Goal: Transaction & Acquisition: Book appointment/travel/reservation

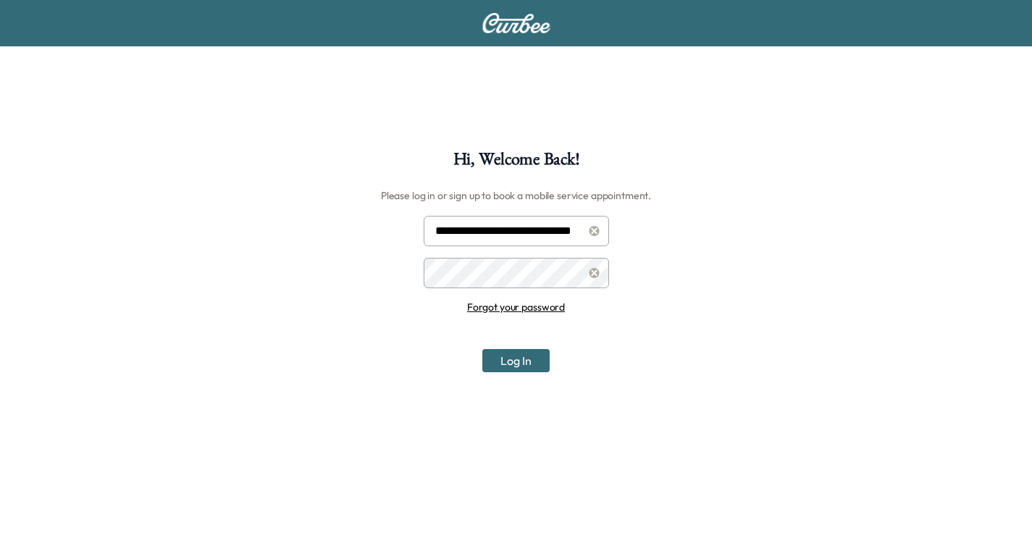
click at [530, 226] on input "**********" at bounding box center [516, 231] width 185 height 30
type input "**********"
click at [511, 361] on button "Log In" at bounding box center [515, 360] width 67 height 23
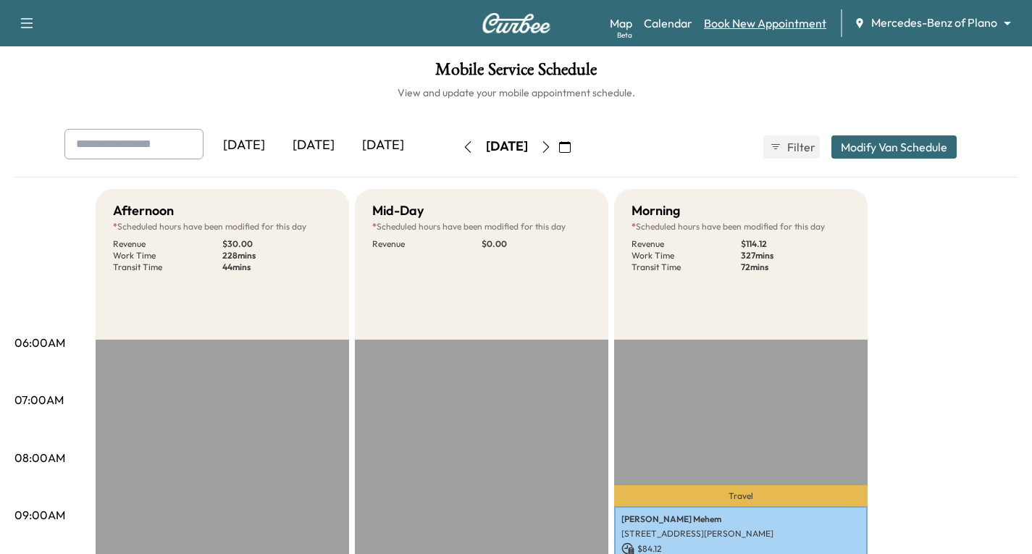
click at [766, 25] on link "Book New Appointment" at bounding box center [765, 22] width 122 height 17
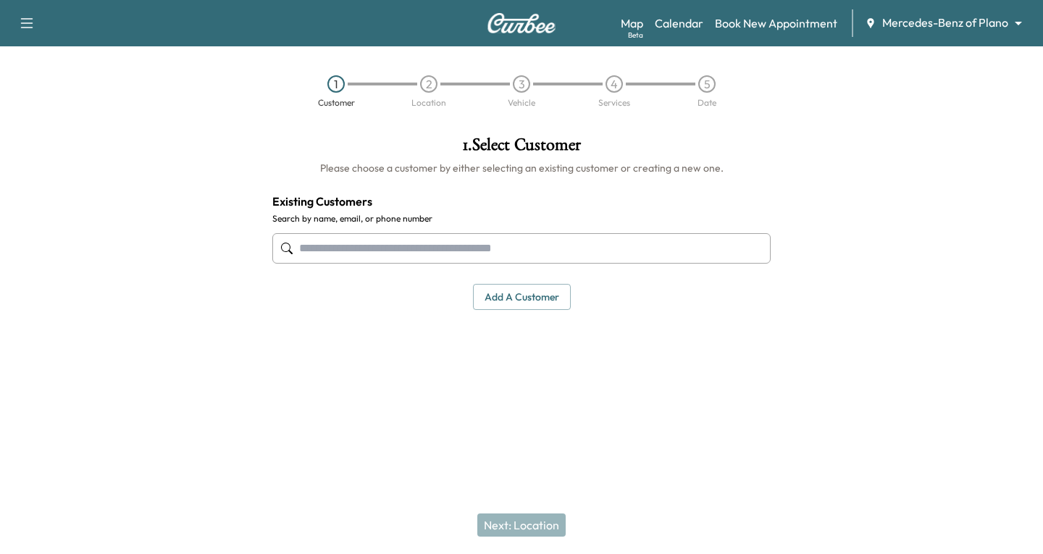
click at [310, 243] on input "text" at bounding box center [521, 248] width 498 height 30
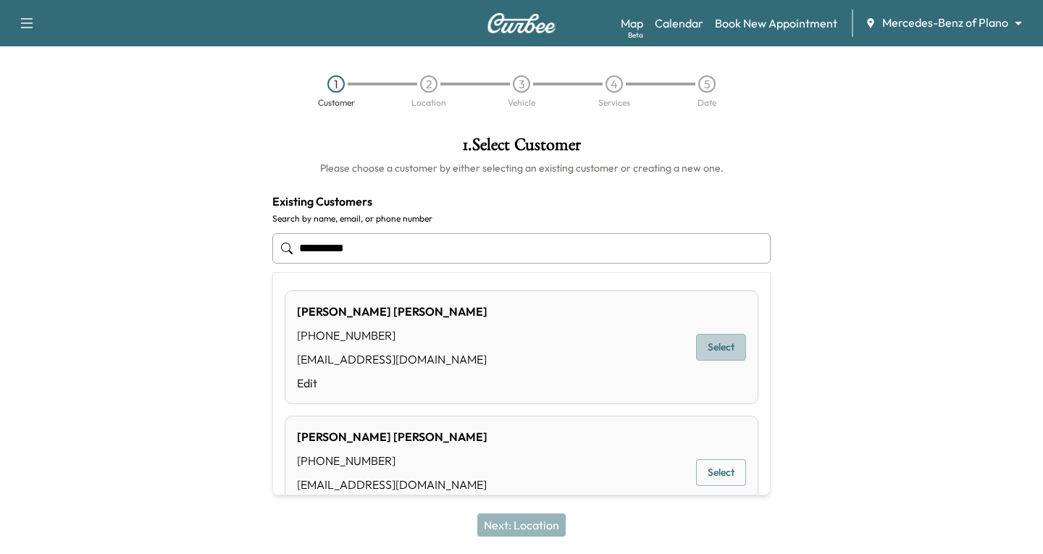
click at [705, 350] on button "Select" at bounding box center [721, 347] width 50 height 27
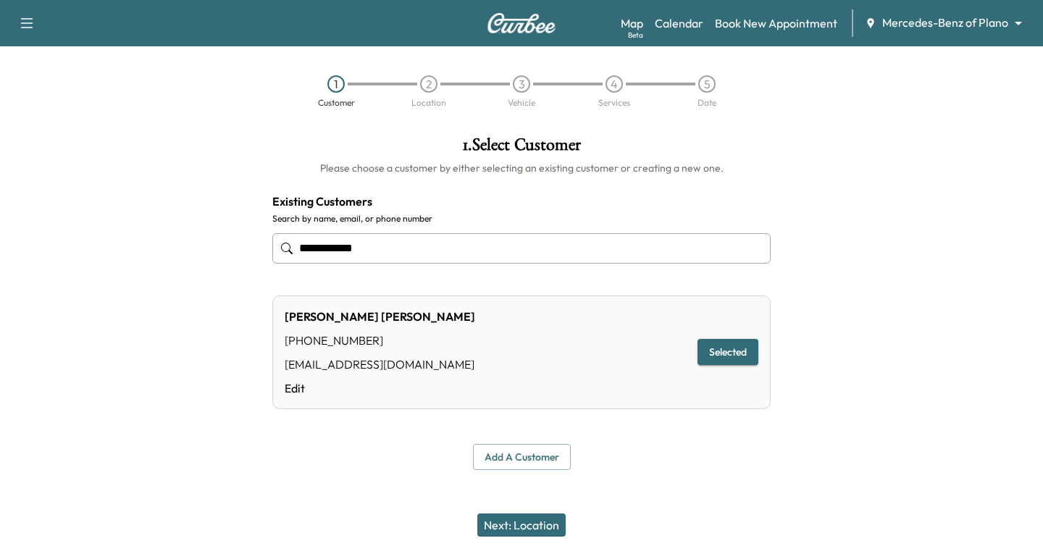
type input "**********"
click at [494, 527] on button "Next: Location" at bounding box center [521, 524] width 88 height 23
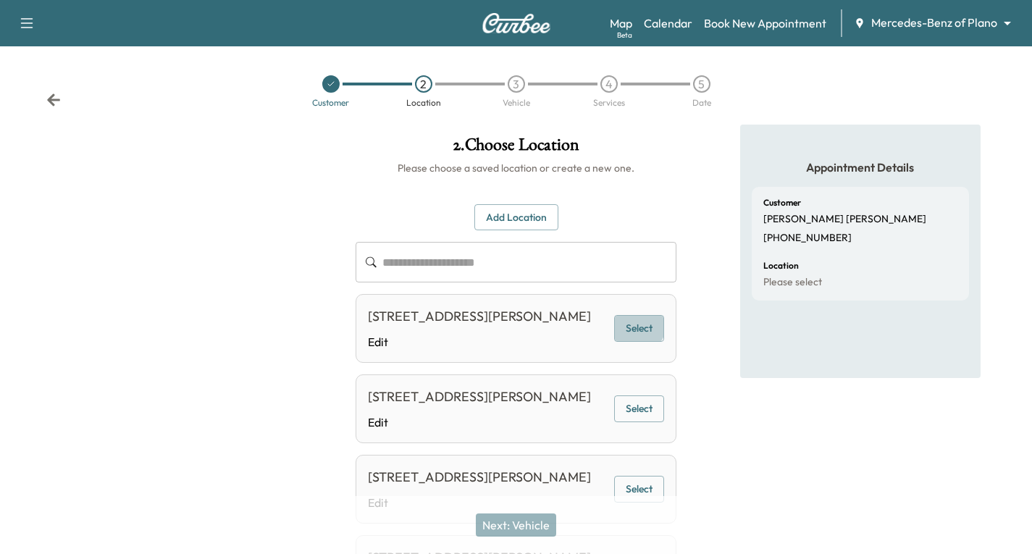
click at [641, 336] on button "Select" at bounding box center [639, 328] width 50 height 27
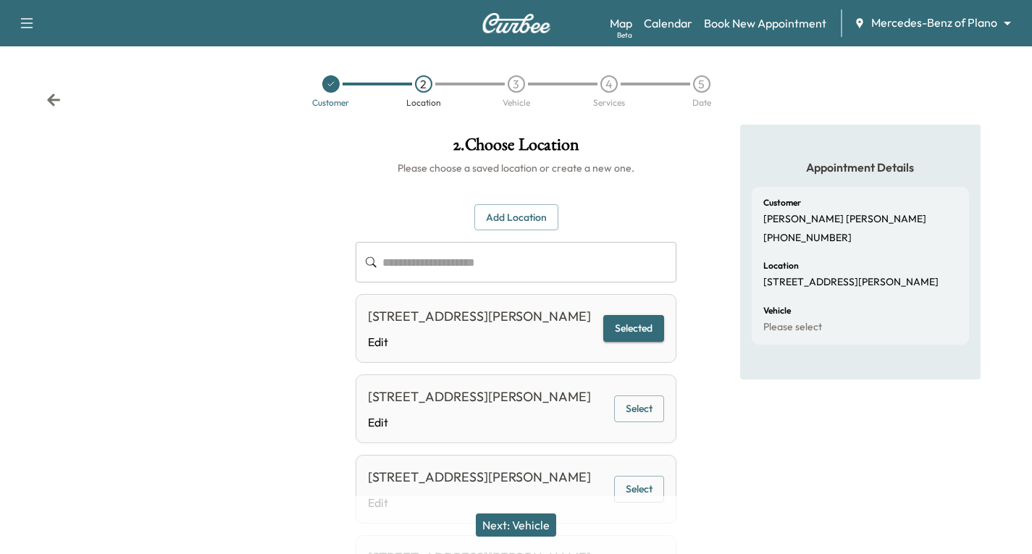
click at [502, 526] on button "Next: Vehicle" at bounding box center [516, 524] width 80 height 23
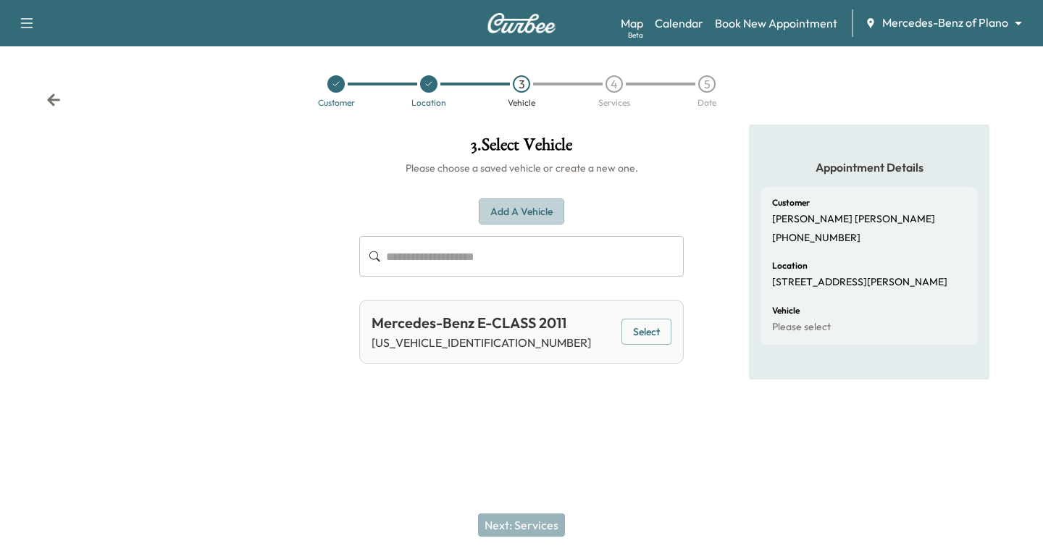
click at [513, 206] on button "Add a Vehicle" at bounding box center [521, 211] width 85 height 27
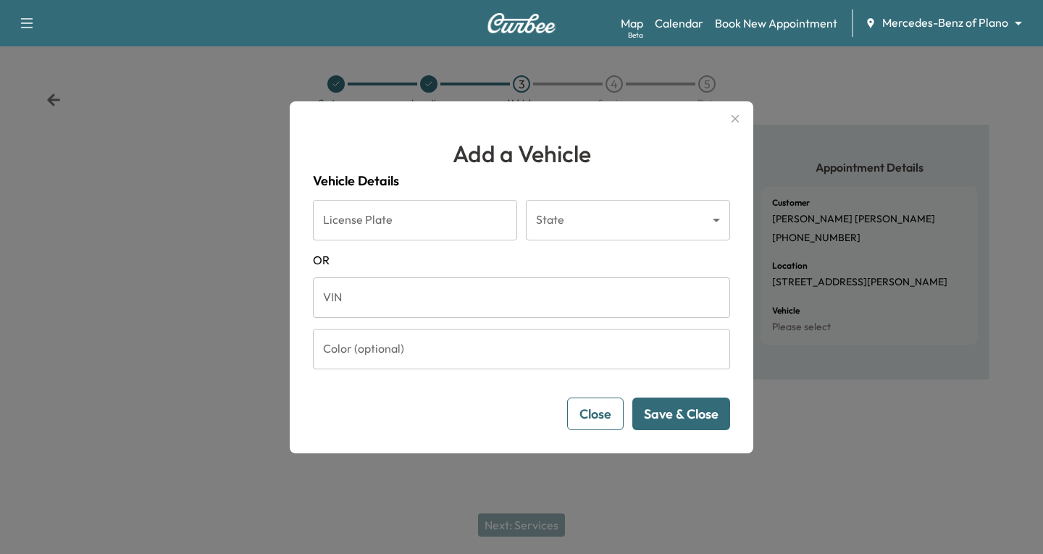
click at [340, 304] on input "VIN" at bounding box center [521, 297] width 417 height 41
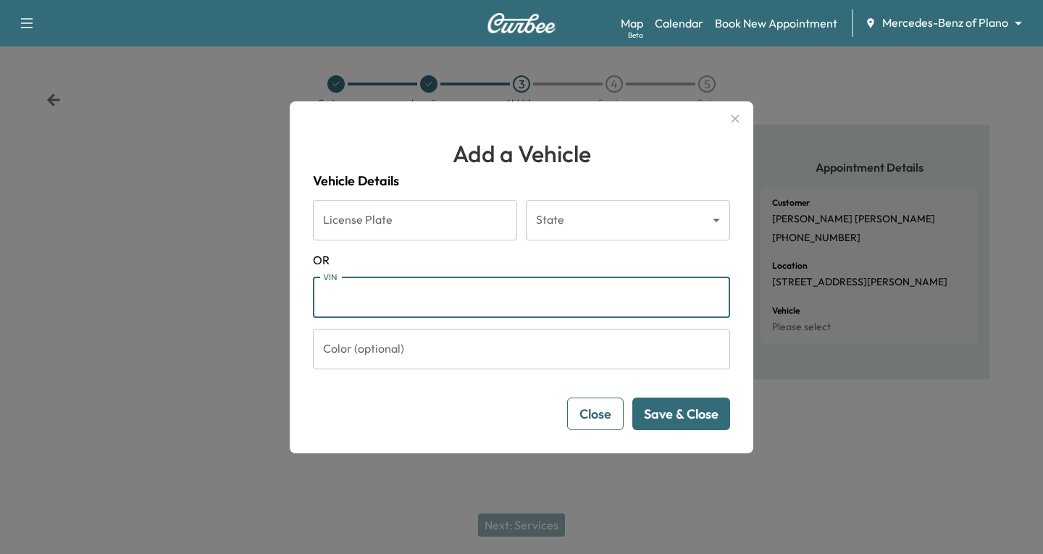
paste input "**********"
type input "**********"
click at [661, 413] on button "Save & Close" at bounding box center [681, 414] width 98 height 33
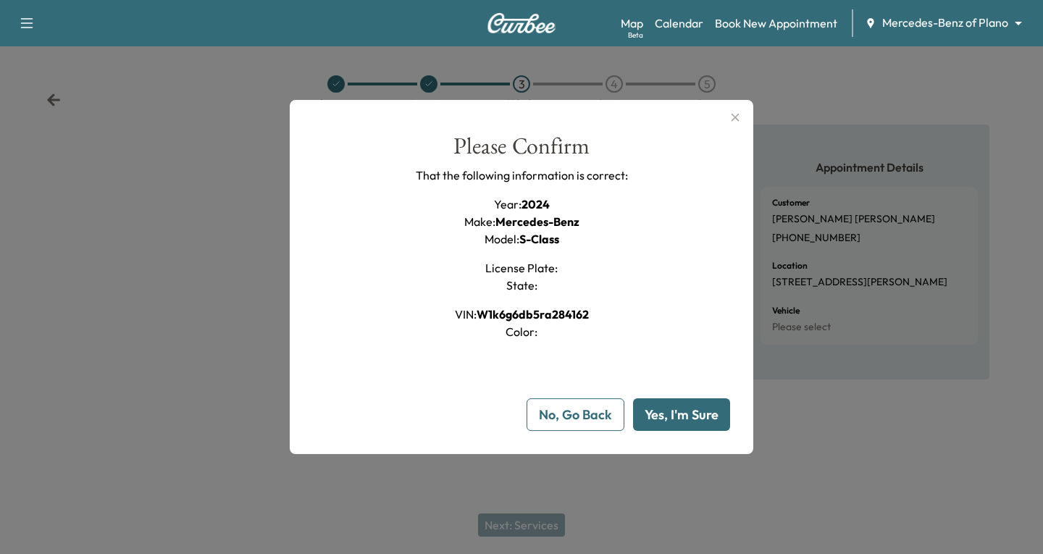
click at [663, 420] on button "Yes, I'm Sure" at bounding box center [681, 414] width 97 height 33
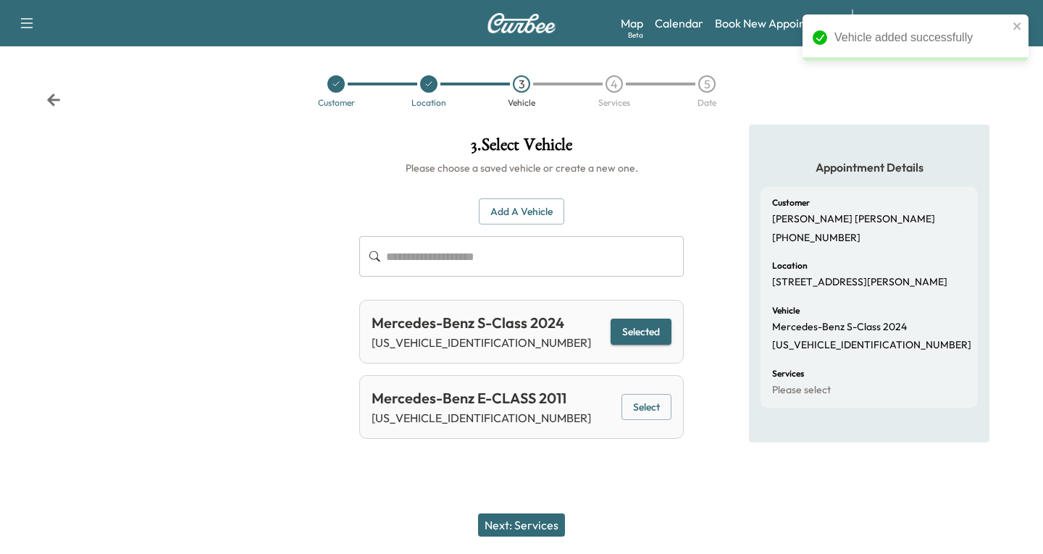
click at [536, 533] on button "Next: Services" at bounding box center [521, 524] width 87 height 23
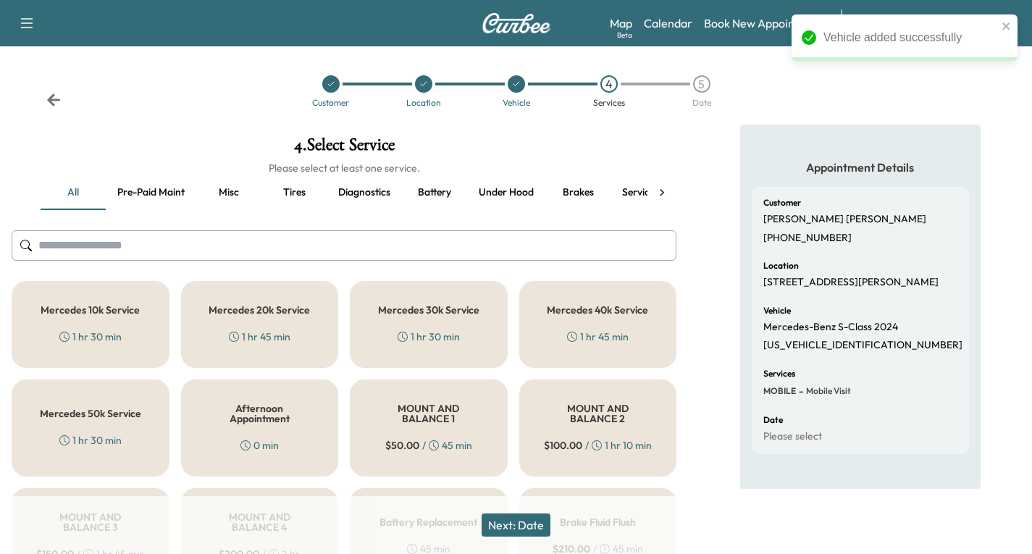
click at [111, 310] on h5 "Mercedes 10k Service" at bounding box center [90, 310] width 99 height 10
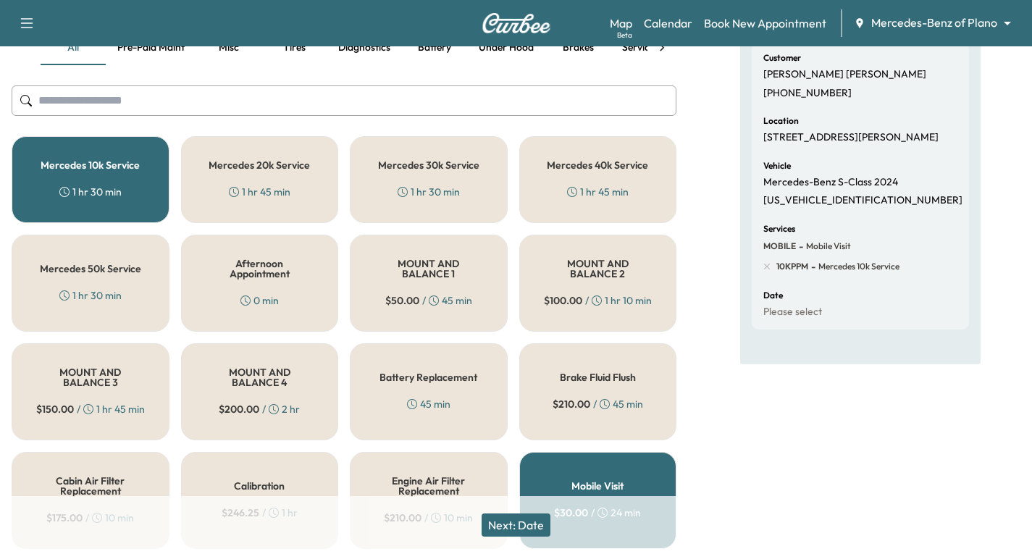
click at [511, 517] on button "Next: Date" at bounding box center [516, 524] width 69 height 23
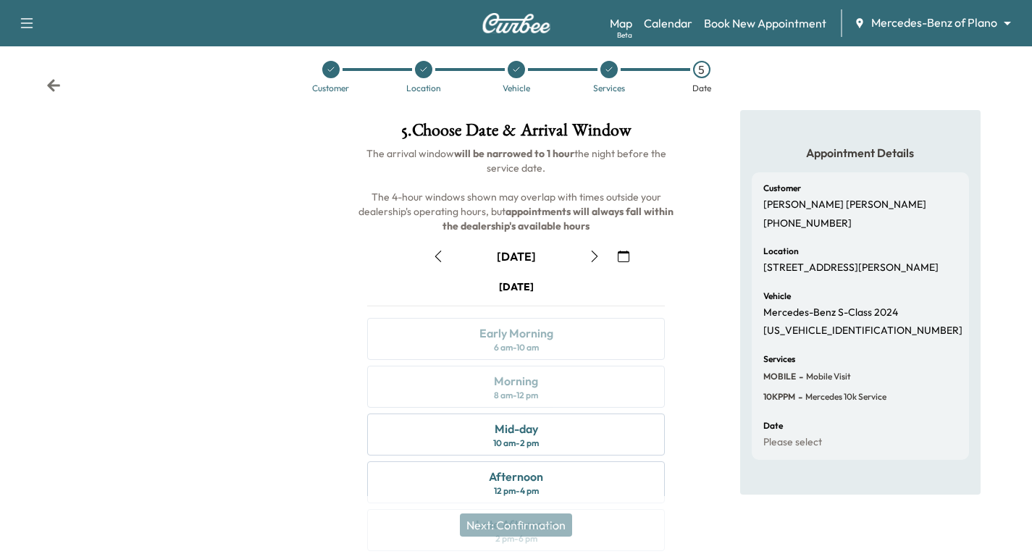
scroll to position [145, 0]
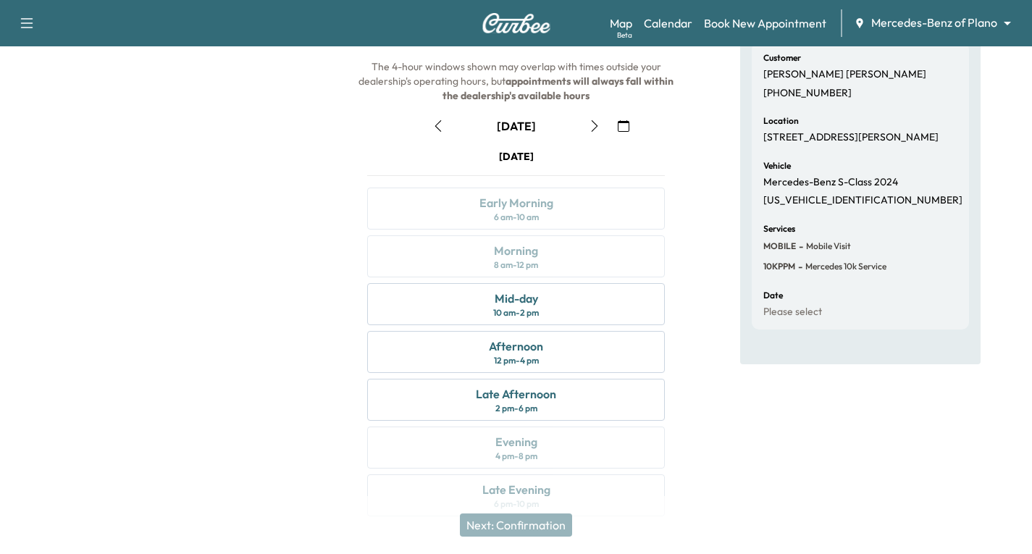
click at [595, 128] on icon "button" at bounding box center [595, 126] width 12 height 12
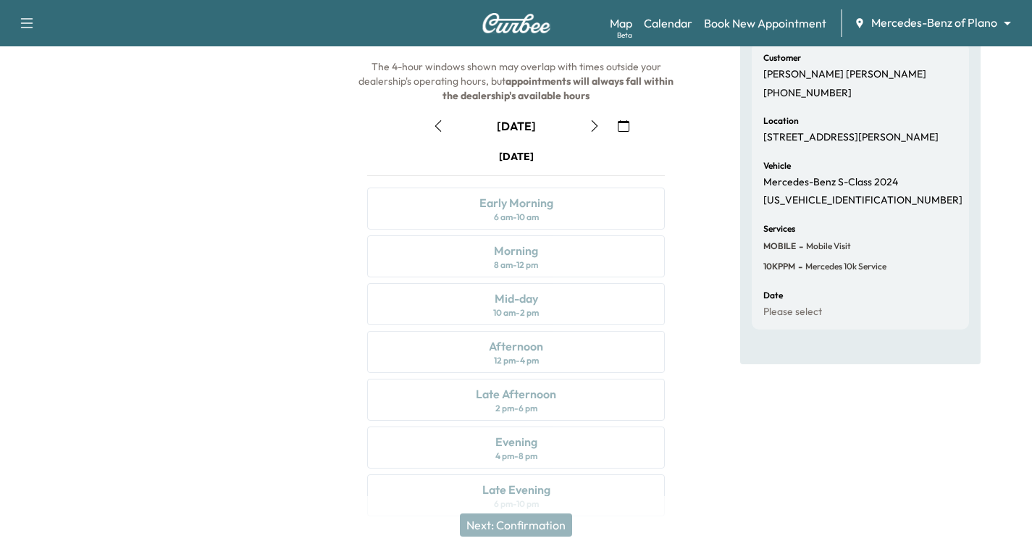
click at [595, 128] on icon "button" at bounding box center [595, 126] width 12 height 12
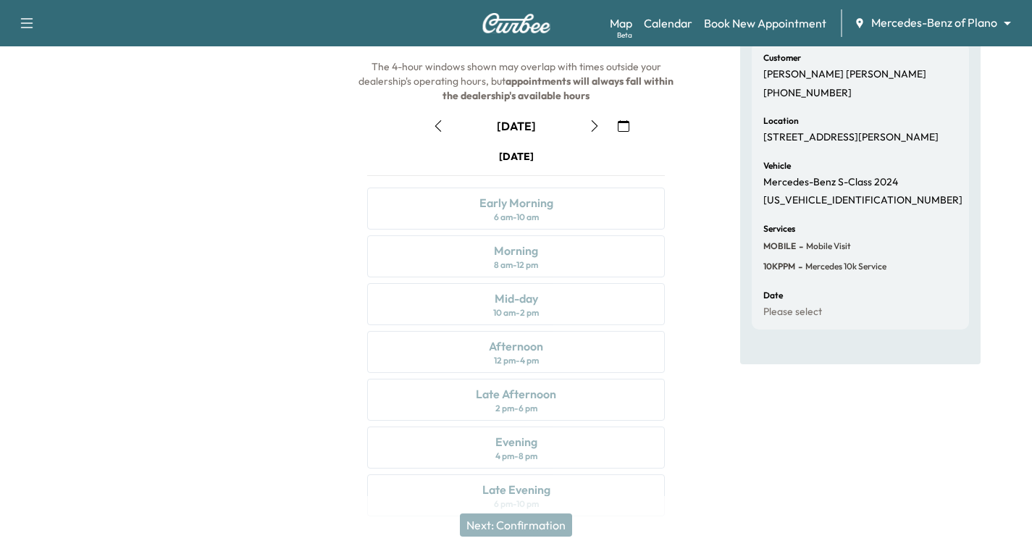
click at [595, 128] on icon "button" at bounding box center [595, 126] width 12 height 12
click at [594, 127] on icon "button" at bounding box center [595, 126] width 12 height 12
click at [619, 127] on icon "button" at bounding box center [624, 126] width 12 height 12
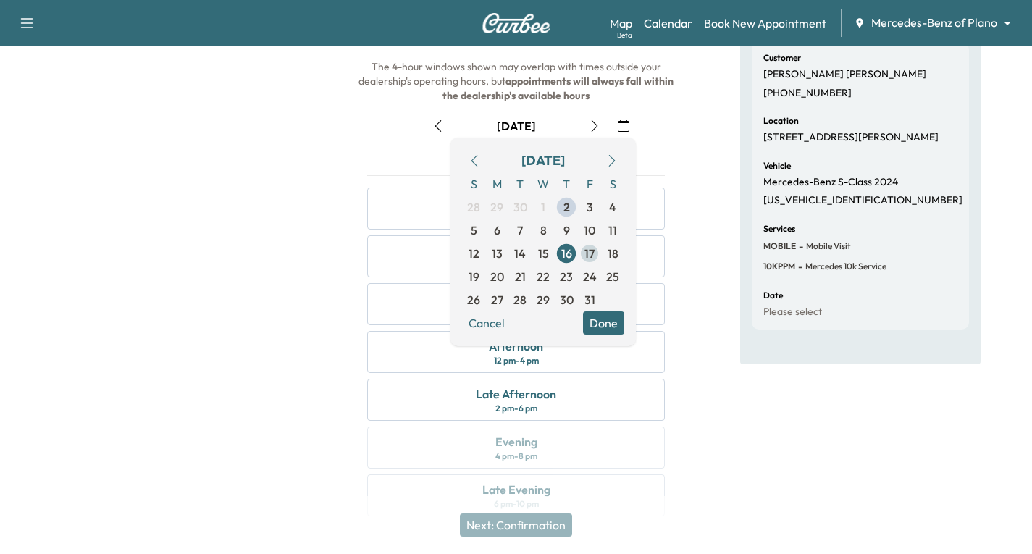
click at [588, 259] on span "17" at bounding box center [589, 253] width 10 height 17
click at [611, 319] on button "Done" at bounding box center [603, 322] width 41 height 23
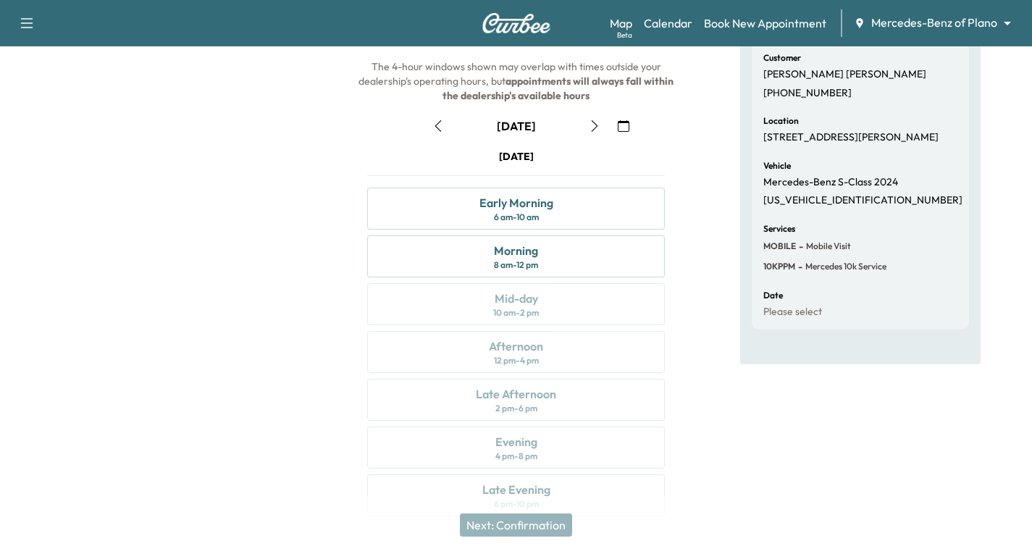
click at [624, 129] on icon "button" at bounding box center [624, 126] width 12 height 12
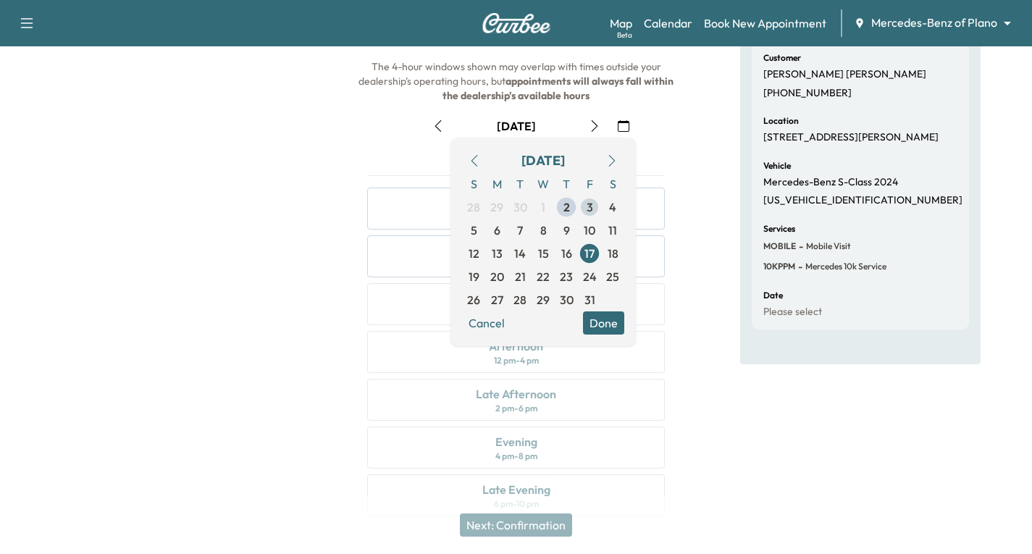
click at [584, 210] on span "3" at bounding box center [589, 207] width 23 height 23
click at [608, 324] on button "Done" at bounding box center [603, 322] width 41 height 23
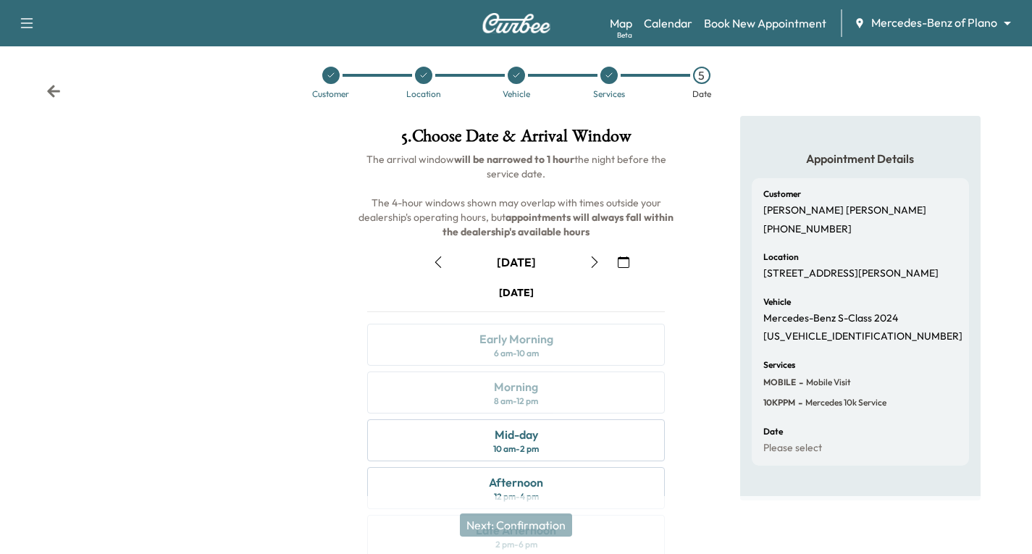
scroll to position [0, 0]
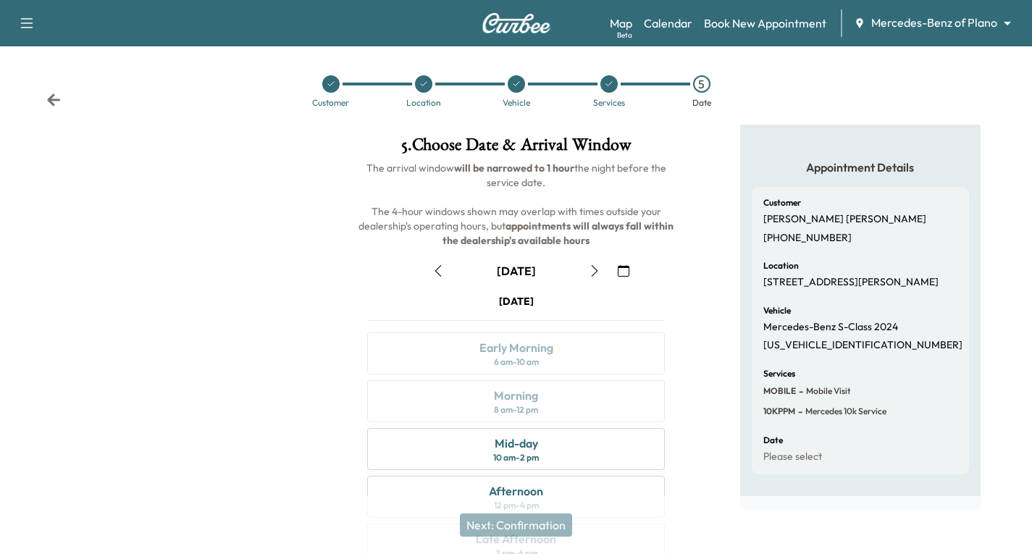
click at [54, 102] on icon at bounding box center [53, 100] width 14 height 14
